Goal: Information Seeking & Learning: Learn about a topic

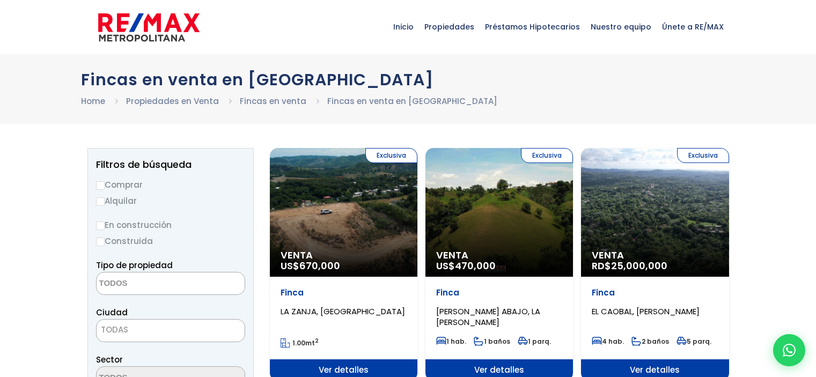
select select
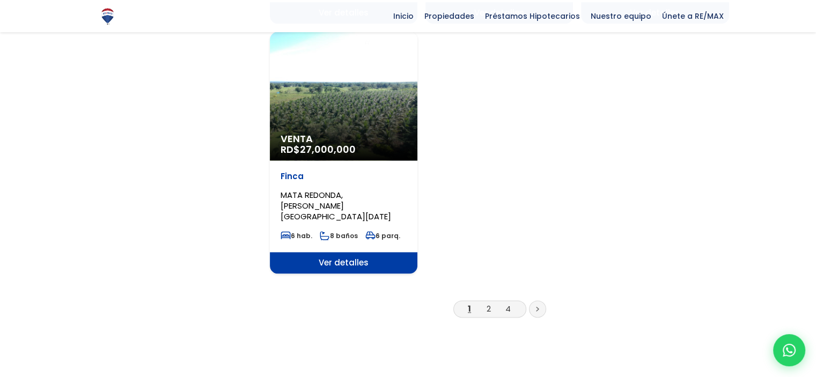
scroll to position [1351, 0]
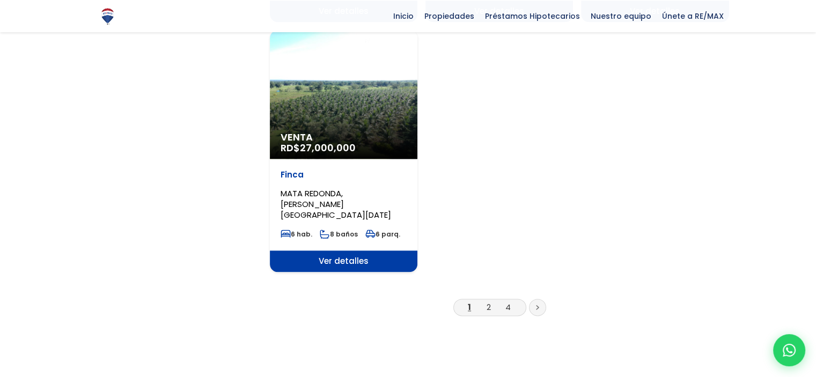
click at [536, 305] on icon at bounding box center [537, 307] width 3 height 5
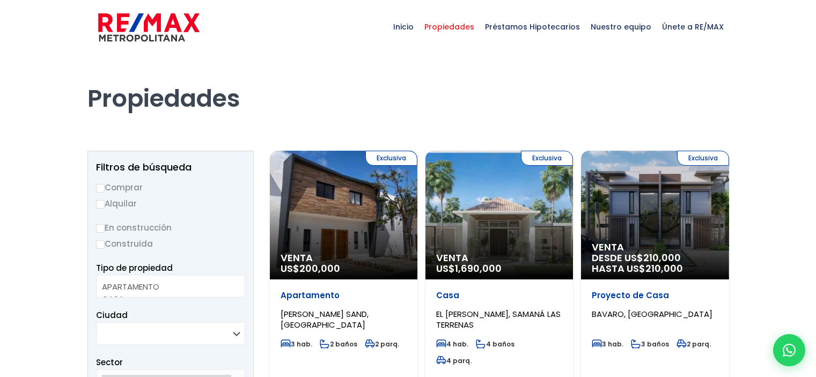
select select
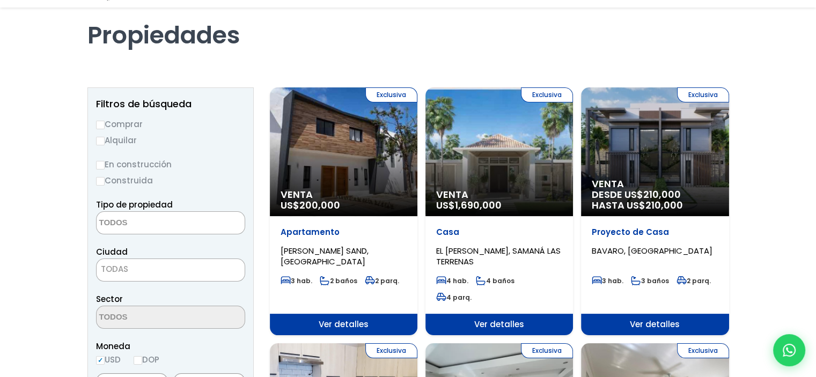
scroll to position [64, 0]
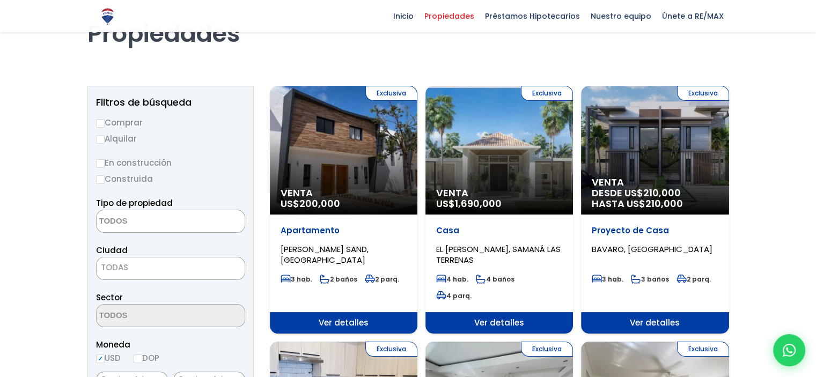
click at [485, 242] on div "Casa EL PORTILLO, SAMANÁ LAS TERRENAS" at bounding box center [499, 245] width 126 height 40
click at [483, 179] on div "Exclusiva Venta US$ 1,690,000" at bounding box center [498, 150] width 147 height 129
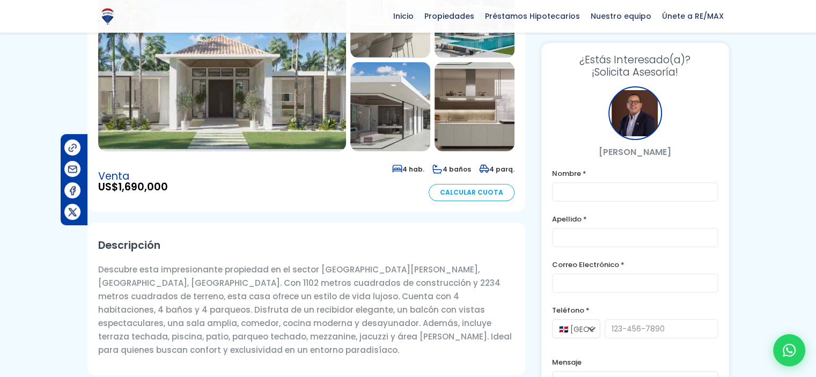
scroll to position [193, 0]
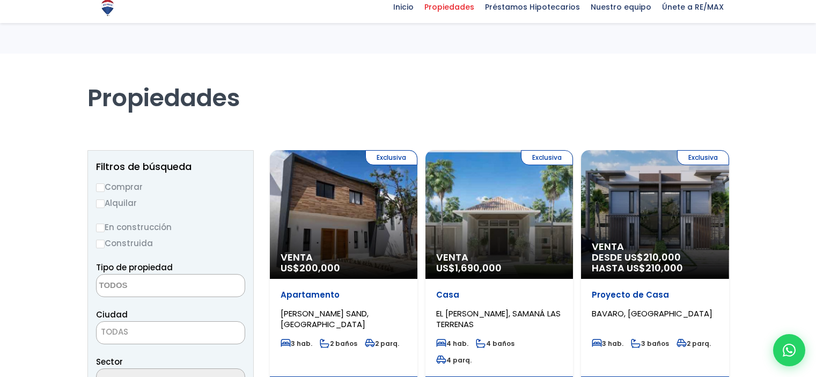
select select
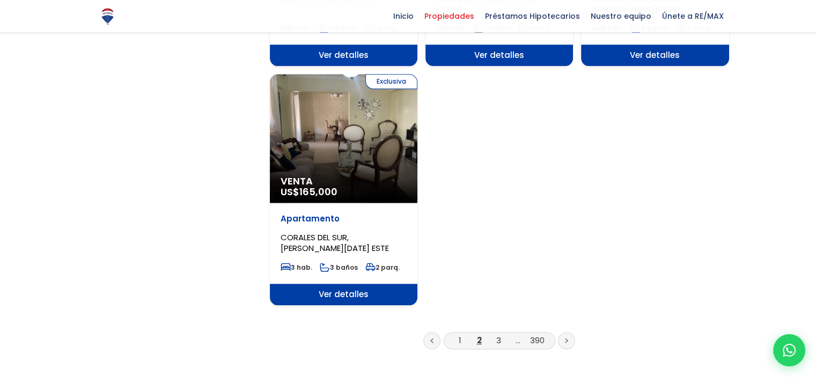
scroll to position [1351, 0]
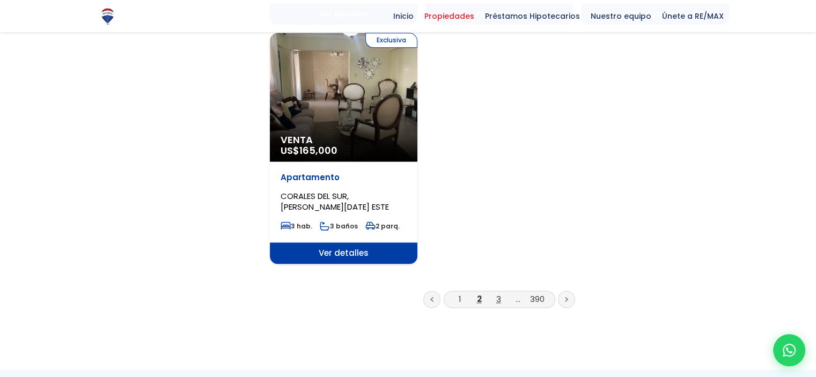
click at [498, 293] on link "3" at bounding box center [498, 298] width 5 height 11
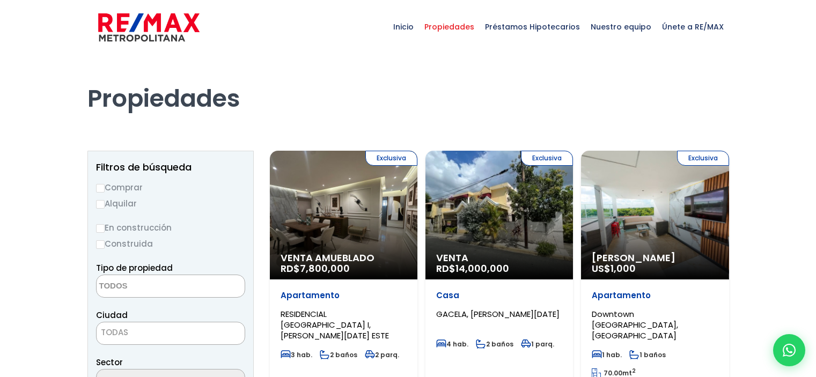
select select
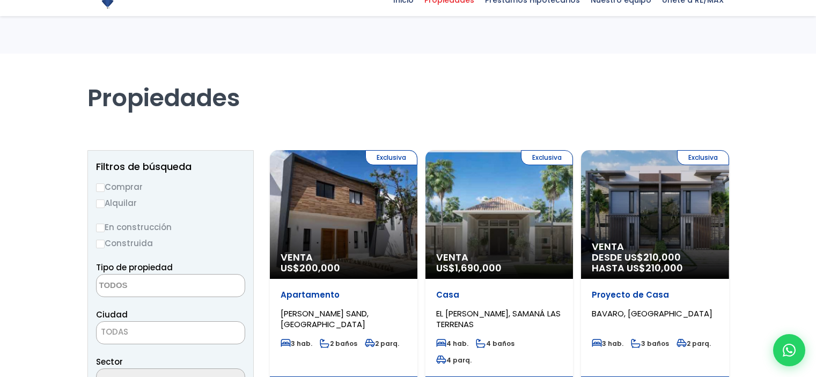
select select
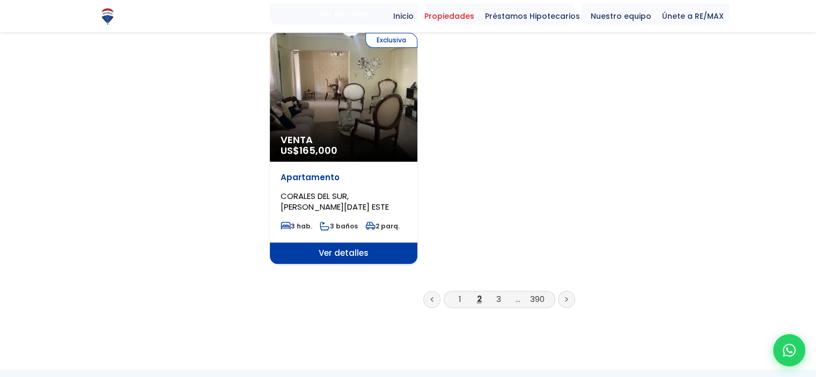
scroll to position [1351, 0]
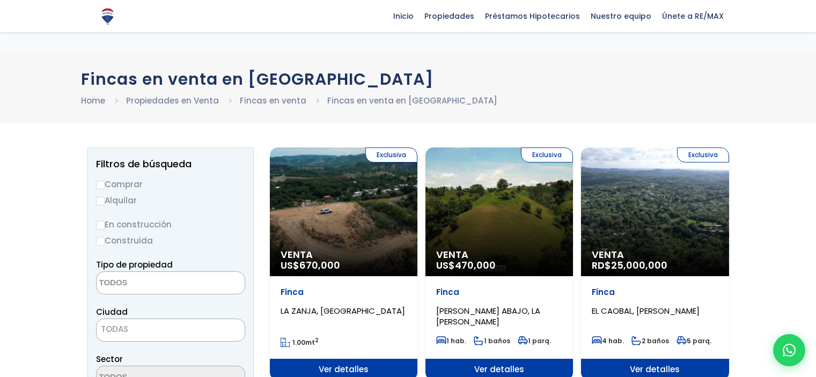
select select
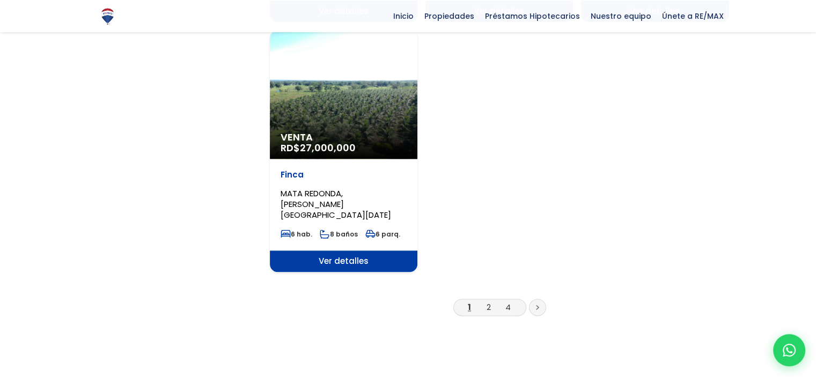
scroll to position [1351, 0]
